Goal: Understand process/instructions

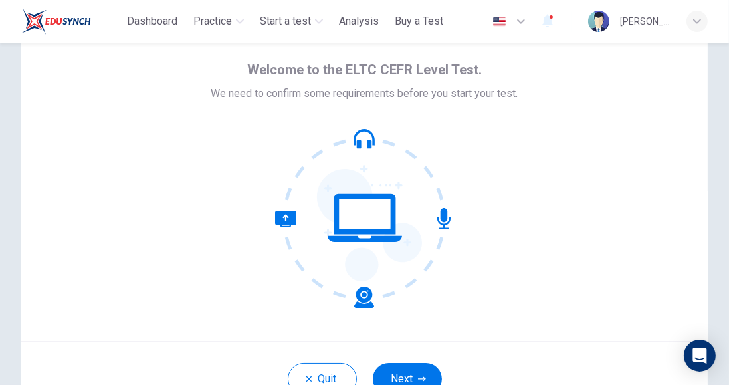
scroll to position [85, 0]
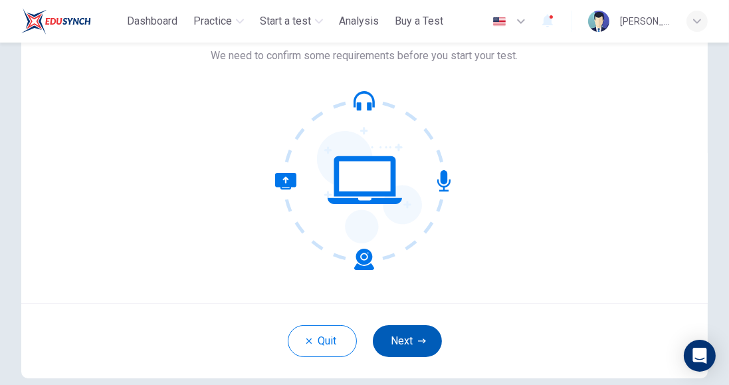
click at [431, 336] on button "Next" at bounding box center [407, 341] width 69 height 32
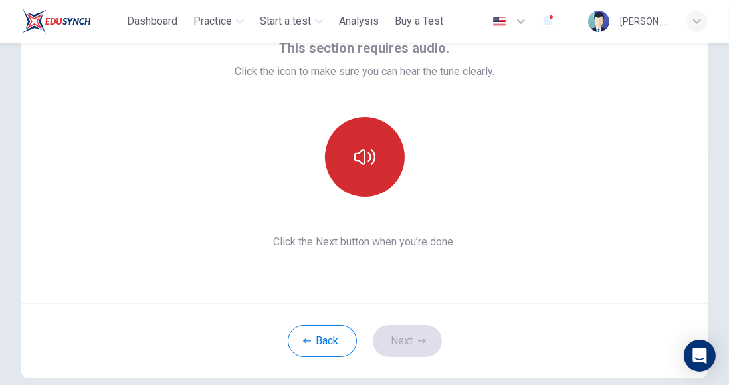
click at [344, 166] on button "button" at bounding box center [365, 157] width 80 height 80
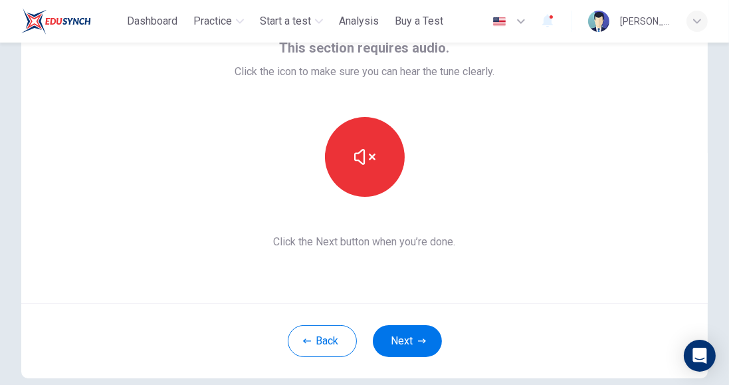
click at [426, 338] on icon "button" at bounding box center [422, 341] width 8 height 8
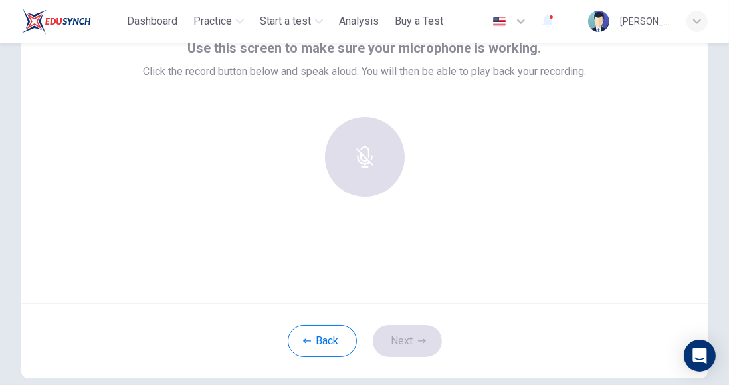
click at [360, 218] on div "Use this screen to make sure your microphone is working. Click the record butto…" at bounding box center [364, 143] width 687 height 319
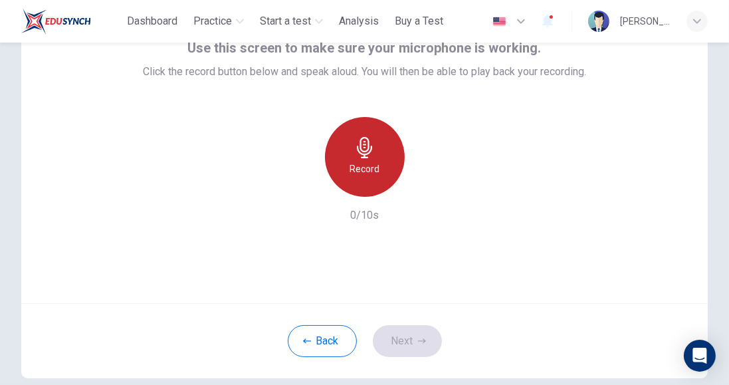
click at [363, 156] on icon "button" at bounding box center [364, 147] width 21 height 21
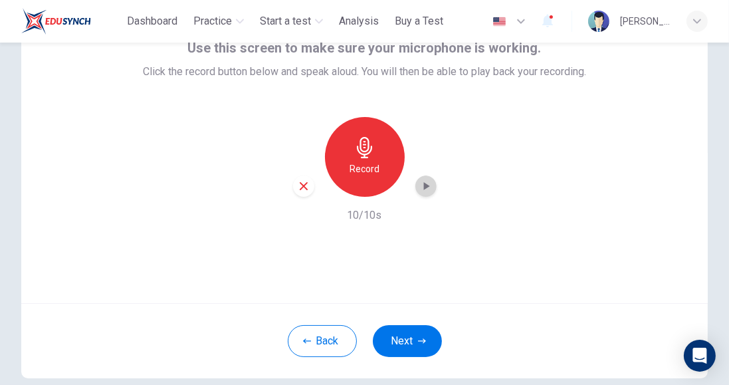
click at [432, 188] on icon "button" at bounding box center [426, 186] width 13 height 13
click at [404, 335] on button "Next" at bounding box center [407, 341] width 69 height 32
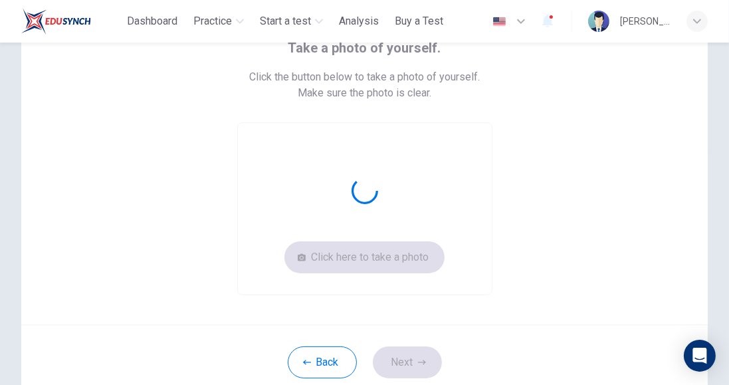
click at [417, 209] on div "Click here to take a photo" at bounding box center [364, 208] width 255 height 173
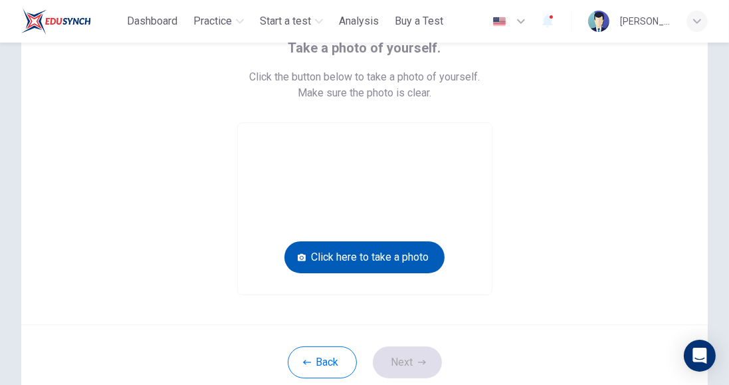
click at [394, 265] on button "Click here to take a photo" at bounding box center [365, 257] width 160 height 32
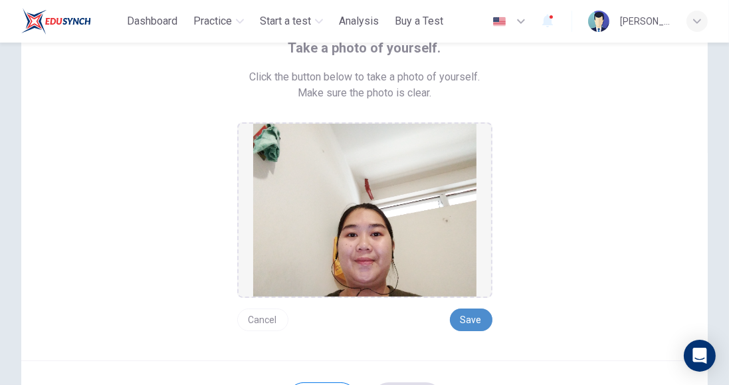
click at [467, 321] on button "Save" at bounding box center [471, 320] width 43 height 23
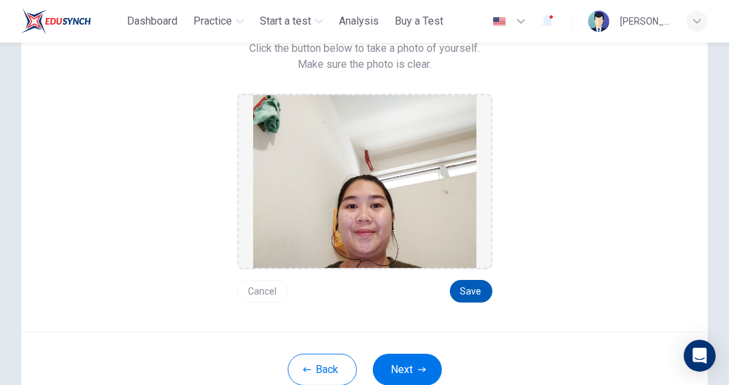
scroll to position [128, 0]
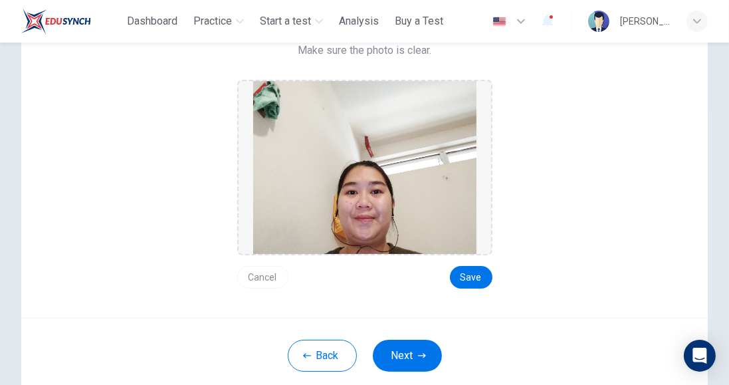
click at [383, 369] on button "Next" at bounding box center [407, 356] width 69 height 32
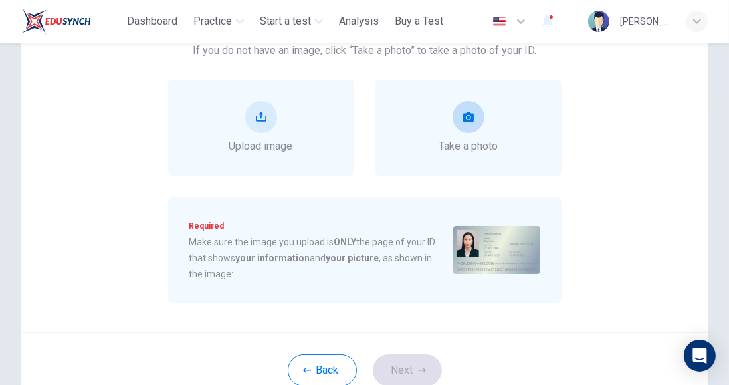
click at [480, 125] on button "take photo" at bounding box center [469, 117] width 32 height 32
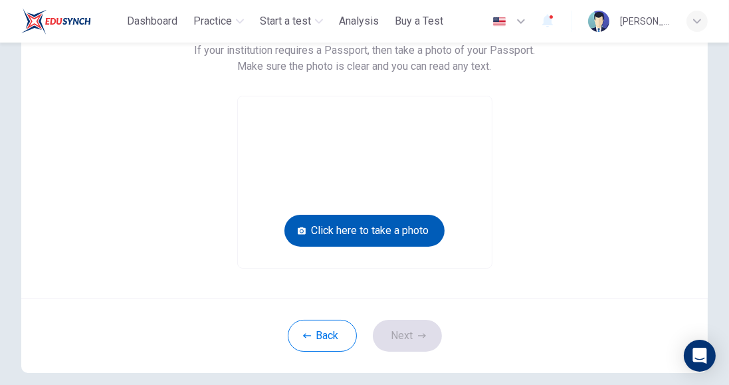
click at [358, 241] on button "Click here to take a photo" at bounding box center [365, 231] width 160 height 32
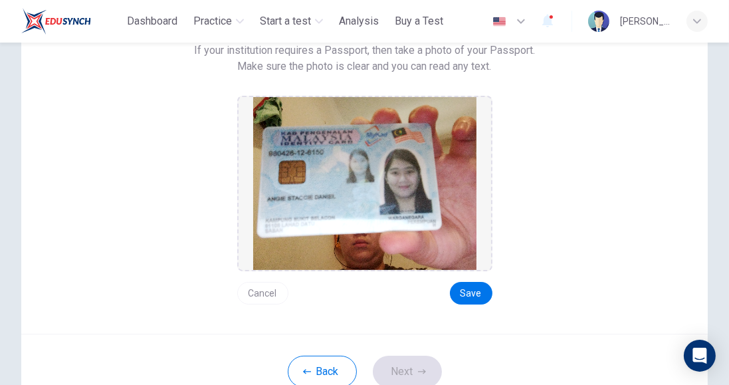
click at [272, 295] on button "Cancel" at bounding box center [262, 293] width 51 height 23
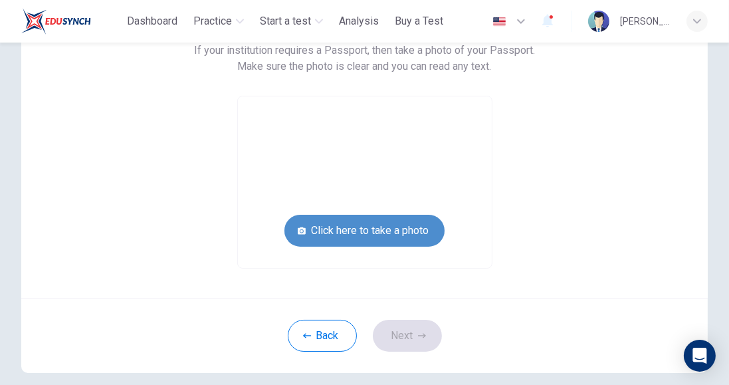
click at [319, 225] on button "Click here to take a photo" at bounding box center [365, 231] width 160 height 32
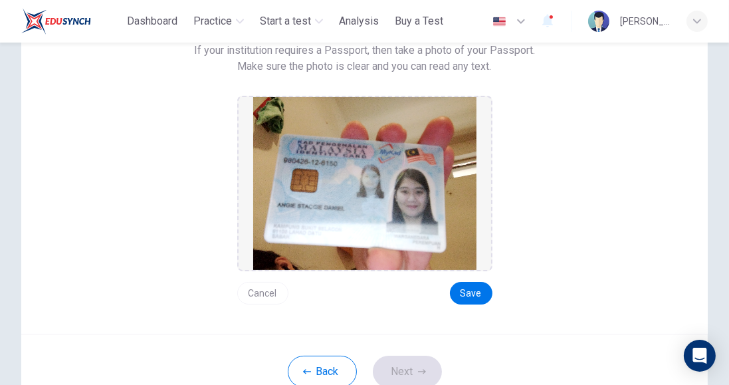
click at [255, 297] on button "Cancel" at bounding box center [262, 293] width 51 height 23
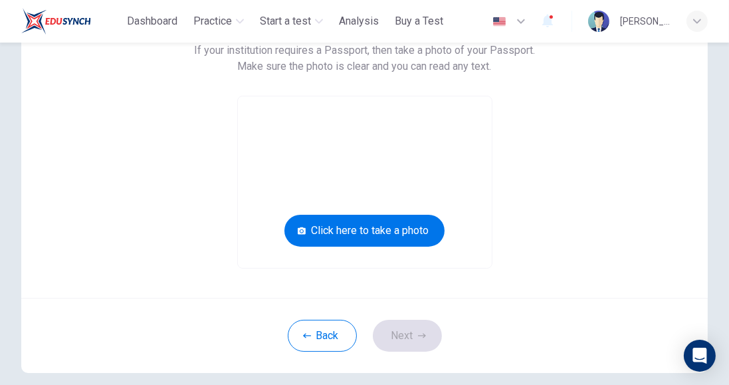
click at [368, 60] on span "Make sure the photo is clear and you can read any text." at bounding box center [365, 67] width 254 height 16
click at [301, 172] on video at bounding box center [365, 182] width 254 height 172
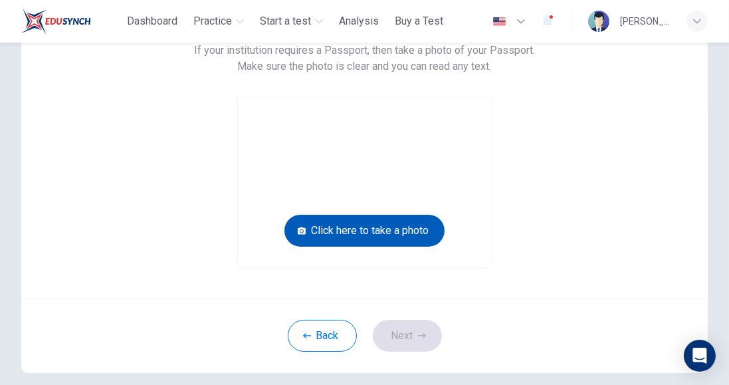
click at [323, 237] on button "Click here to take a photo" at bounding box center [365, 231] width 160 height 32
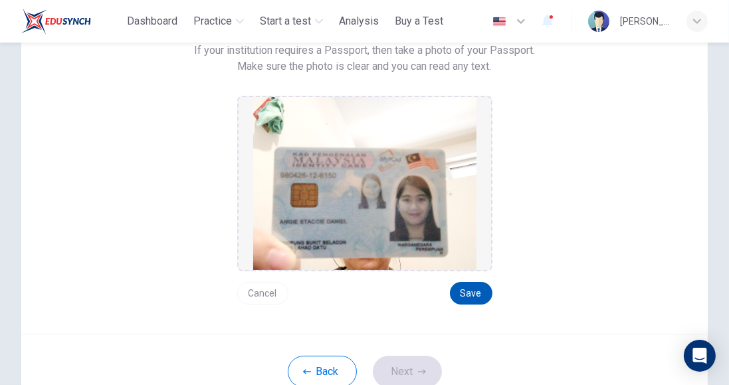
click at [465, 299] on button "Save" at bounding box center [471, 293] width 43 height 23
click at [439, 367] on button "Next" at bounding box center [407, 372] width 69 height 32
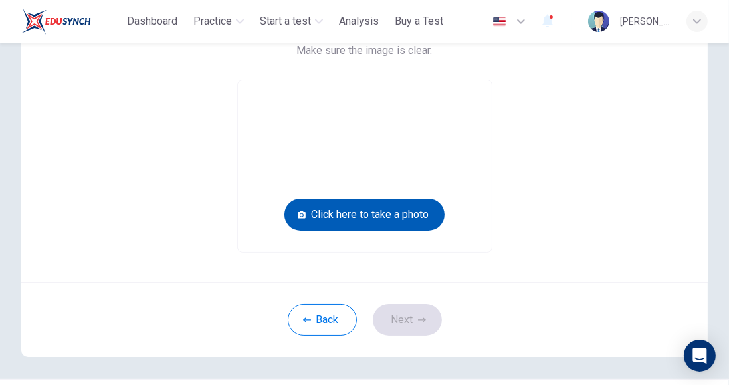
click at [327, 207] on button "Click here to take a photo" at bounding box center [365, 215] width 160 height 32
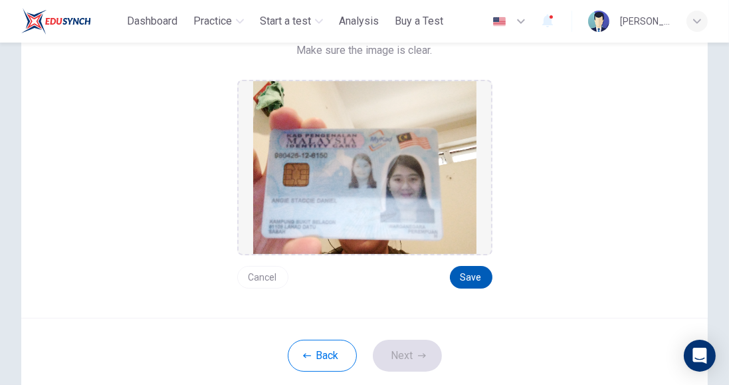
click at [467, 277] on button "Save" at bounding box center [471, 277] width 43 height 23
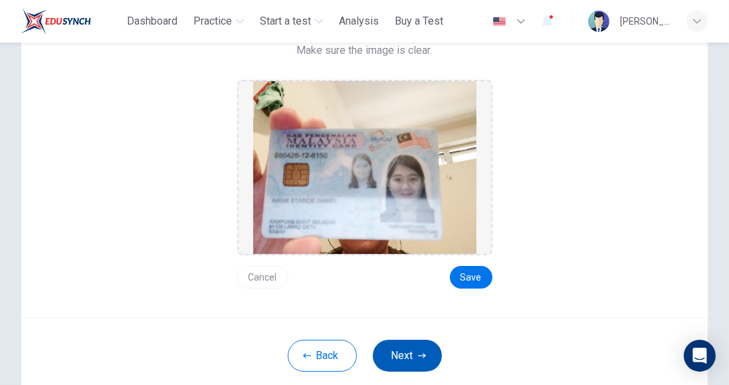
click at [410, 351] on button "Next" at bounding box center [407, 356] width 69 height 32
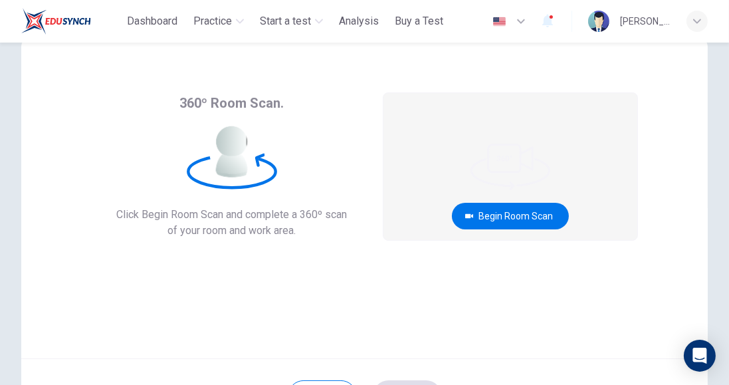
scroll to position [29, 0]
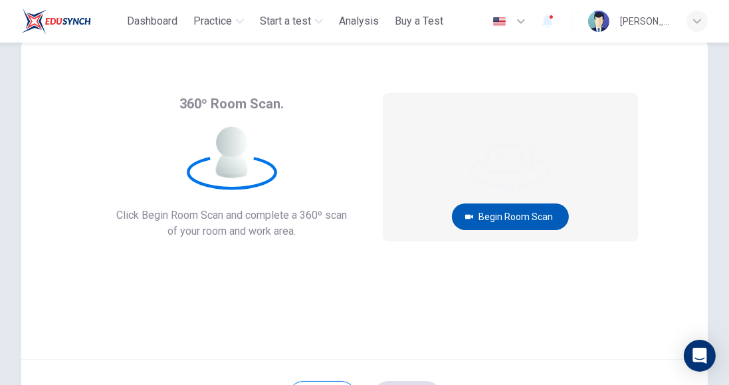
click at [537, 215] on button "Begin Room Scan" at bounding box center [510, 216] width 117 height 27
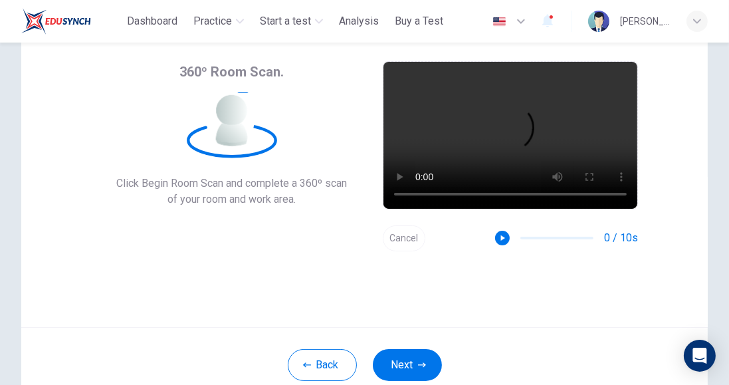
scroll to position [72, 0]
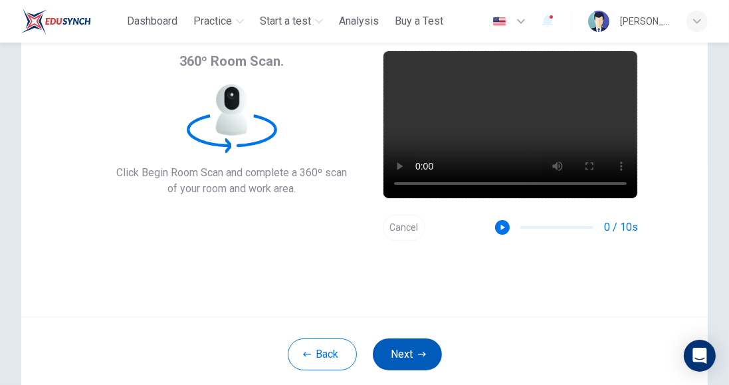
click at [415, 357] on button "Next" at bounding box center [407, 354] width 69 height 32
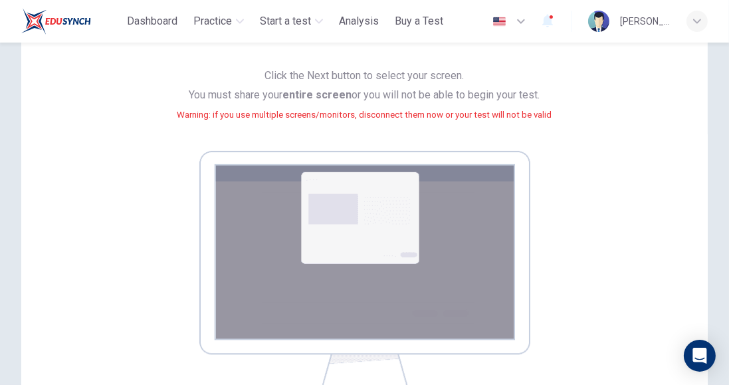
scroll to position [278, 0]
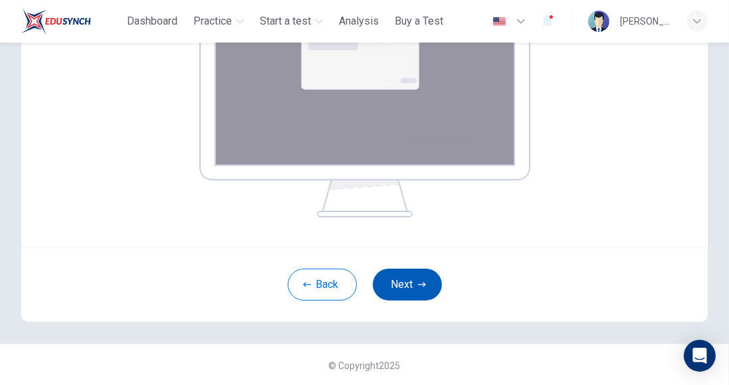
click at [418, 292] on button "Next" at bounding box center [407, 285] width 69 height 32
click at [405, 283] on button "Next" at bounding box center [407, 285] width 69 height 32
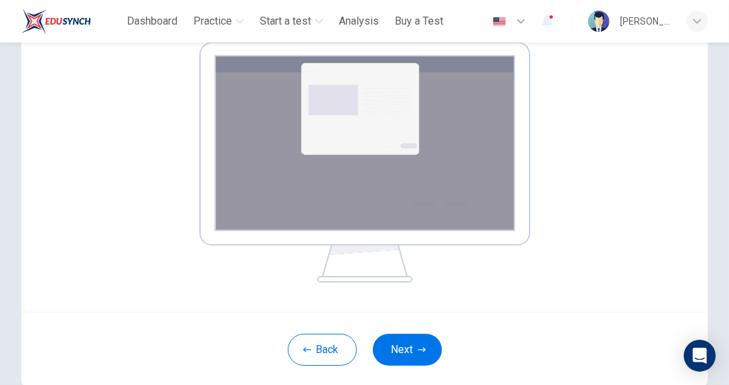
scroll to position [246, 0]
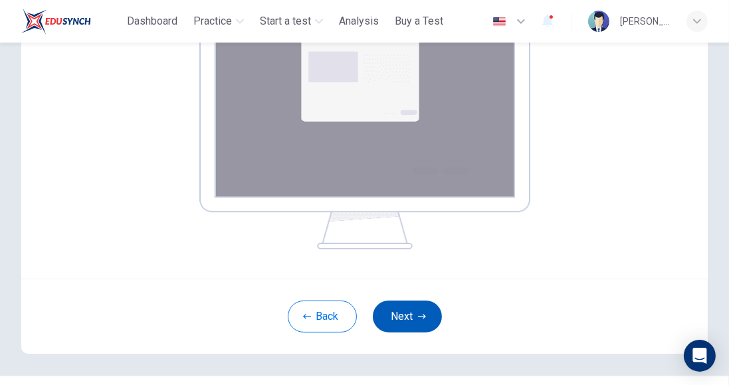
click at [410, 315] on button "Next" at bounding box center [407, 317] width 69 height 32
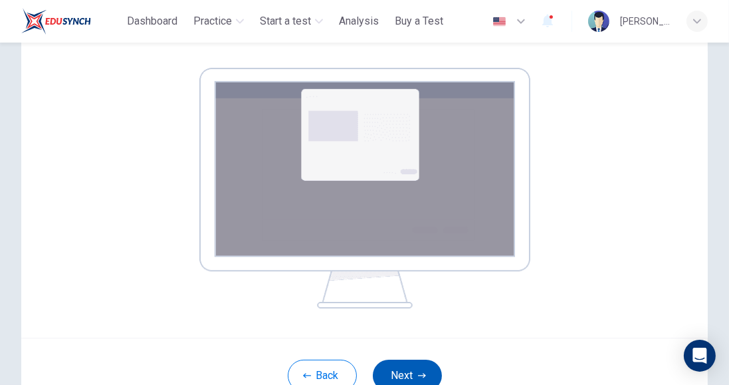
scroll to position [184, 0]
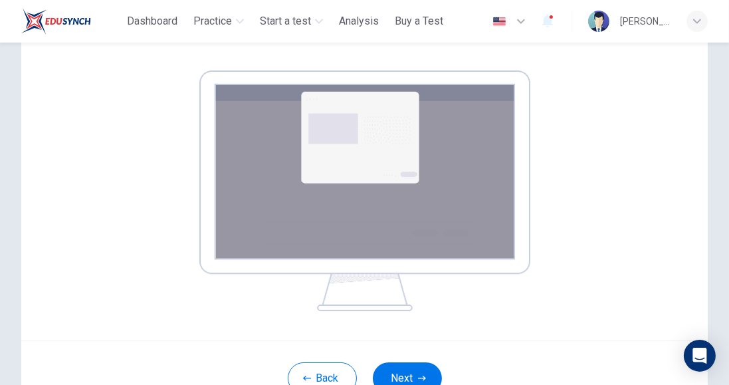
click at [407, 180] on img at bounding box center [364, 190] width 331 height 241
click at [333, 143] on img at bounding box center [364, 190] width 331 height 241
click at [341, 138] on img at bounding box center [364, 190] width 331 height 241
click at [272, 200] on img at bounding box center [364, 190] width 331 height 241
click at [263, 207] on img at bounding box center [364, 190] width 331 height 241
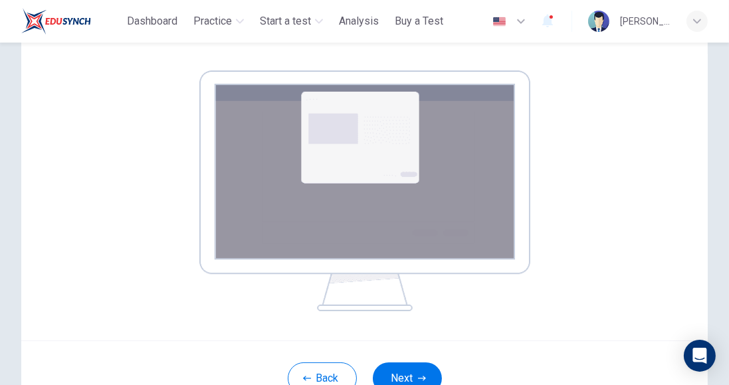
click at [336, 124] on img at bounding box center [364, 190] width 331 height 241
click at [307, 183] on img at bounding box center [364, 190] width 331 height 241
click at [334, 122] on img at bounding box center [364, 190] width 331 height 241
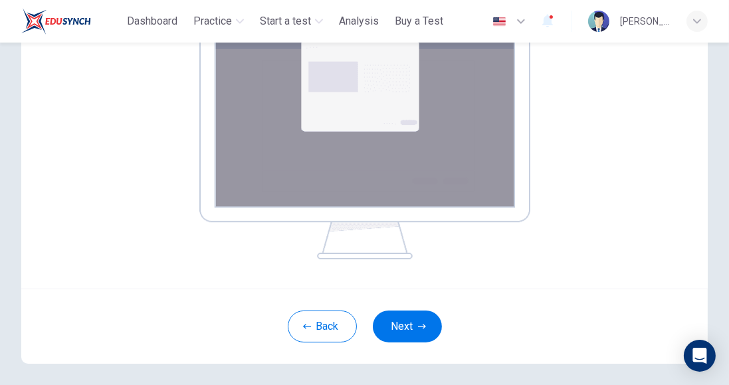
scroll to position [271, 0]
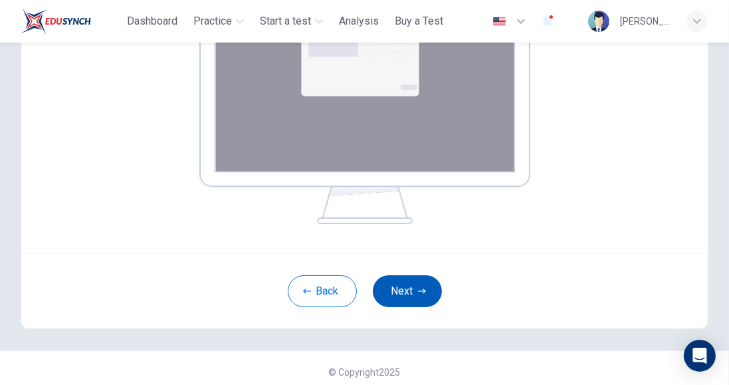
click at [407, 296] on button "Next" at bounding box center [407, 291] width 69 height 32
click at [399, 291] on button "Next" at bounding box center [407, 291] width 69 height 32
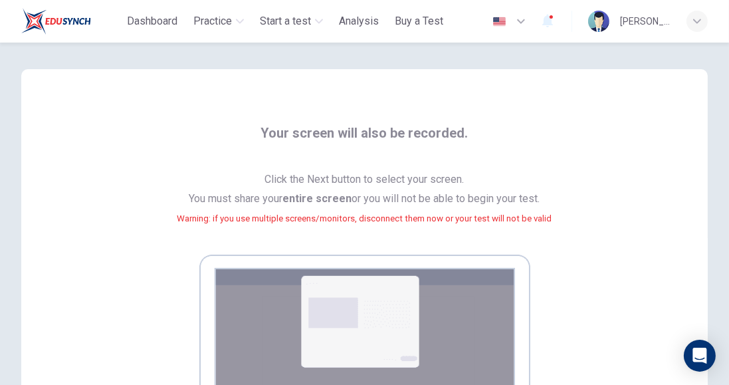
scroll to position [278, 0]
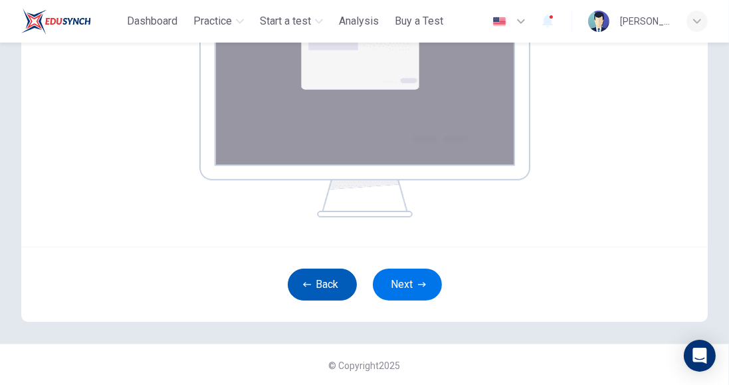
click at [342, 277] on button "Back" at bounding box center [322, 285] width 69 height 32
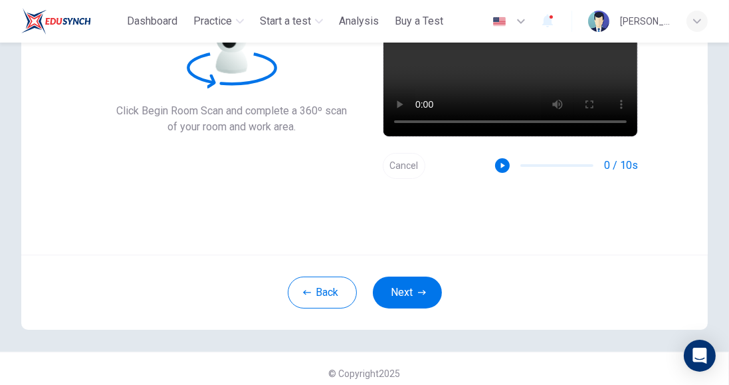
scroll to position [142, 0]
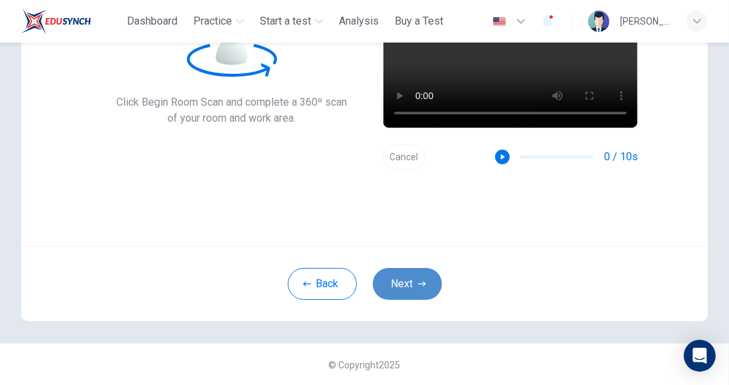
click at [406, 286] on button "Next" at bounding box center [407, 284] width 69 height 32
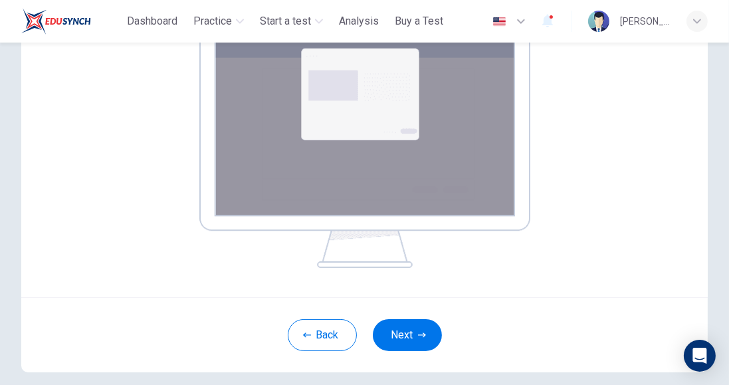
scroll to position [278, 0]
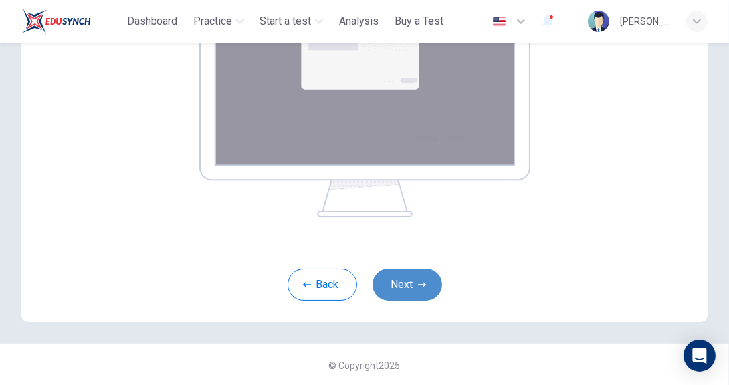
click at [422, 288] on button "Next" at bounding box center [407, 285] width 69 height 32
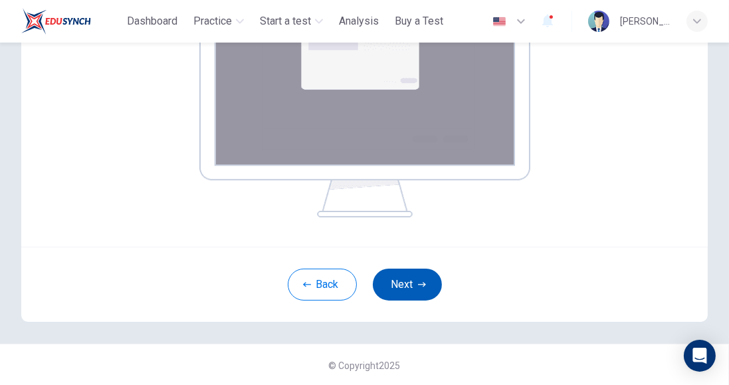
click at [422, 288] on button "Next" at bounding box center [407, 285] width 69 height 32
click at [415, 289] on button "Next" at bounding box center [407, 285] width 69 height 32
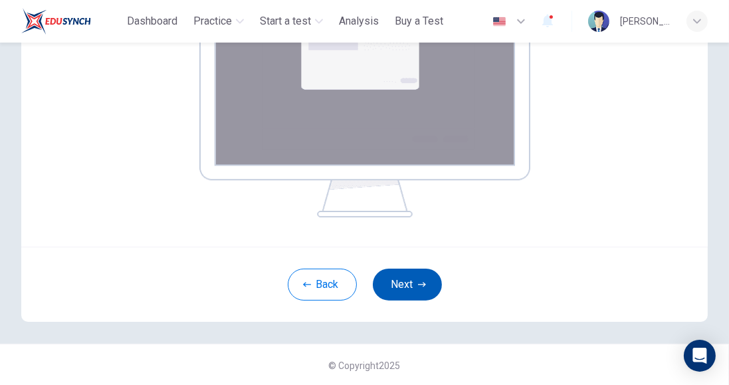
click at [415, 289] on button "Next" at bounding box center [407, 285] width 69 height 32
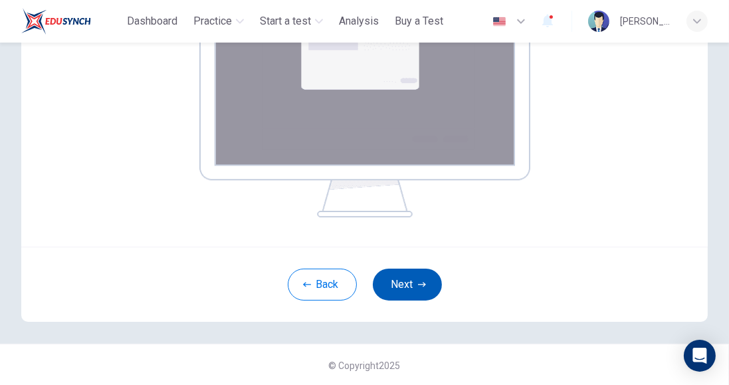
click at [415, 289] on button "Next" at bounding box center [407, 285] width 69 height 32
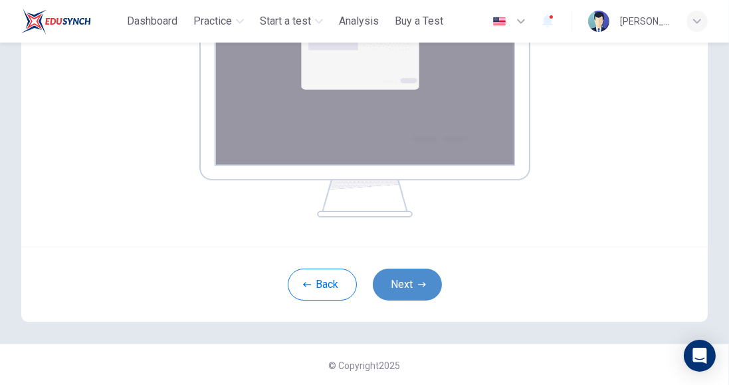
click at [415, 289] on button "Next" at bounding box center [407, 285] width 69 height 32
click at [415, 287] on button "Next" at bounding box center [407, 285] width 69 height 32
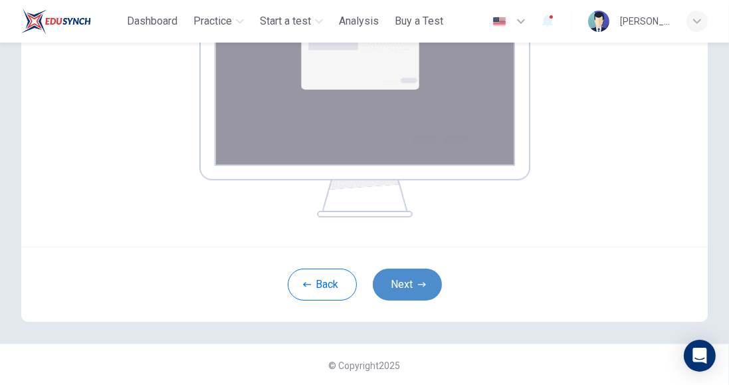
click at [415, 287] on button "Next" at bounding box center [407, 285] width 69 height 32
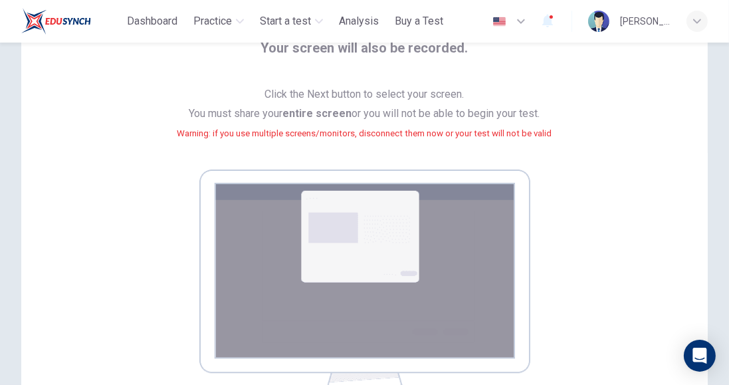
scroll to position [65, 0]
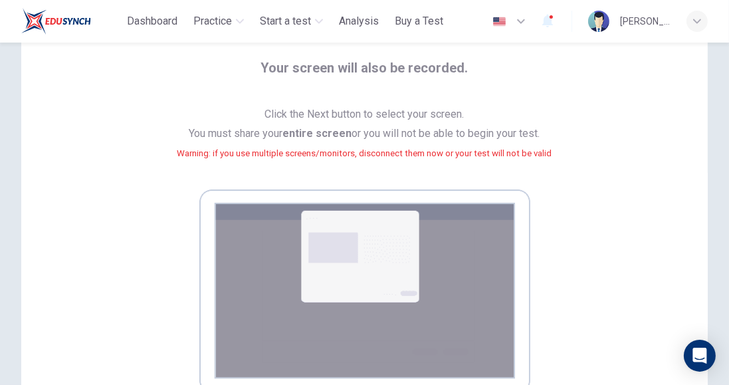
click at [334, 280] on img at bounding box center [364, 310] width 331 height 241
click at [436, 281] on img at bounding box center [364, 310] width 331 height 241
click at [279, 230] on img at bounding box center [364, 310] width 331 height 241
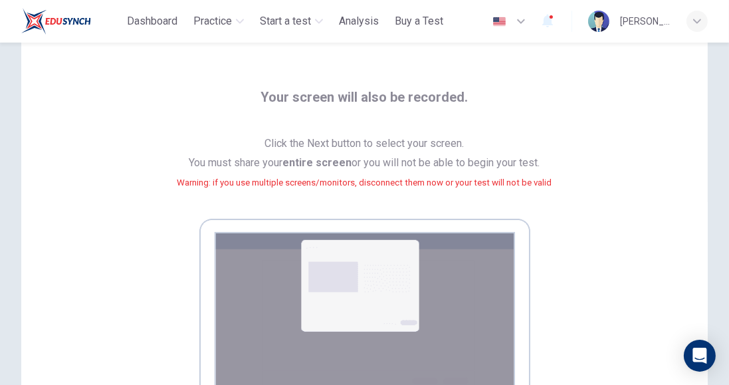
scroll to position [23, 0]
